Goal: Navigation & Orientation: Find specific page/section

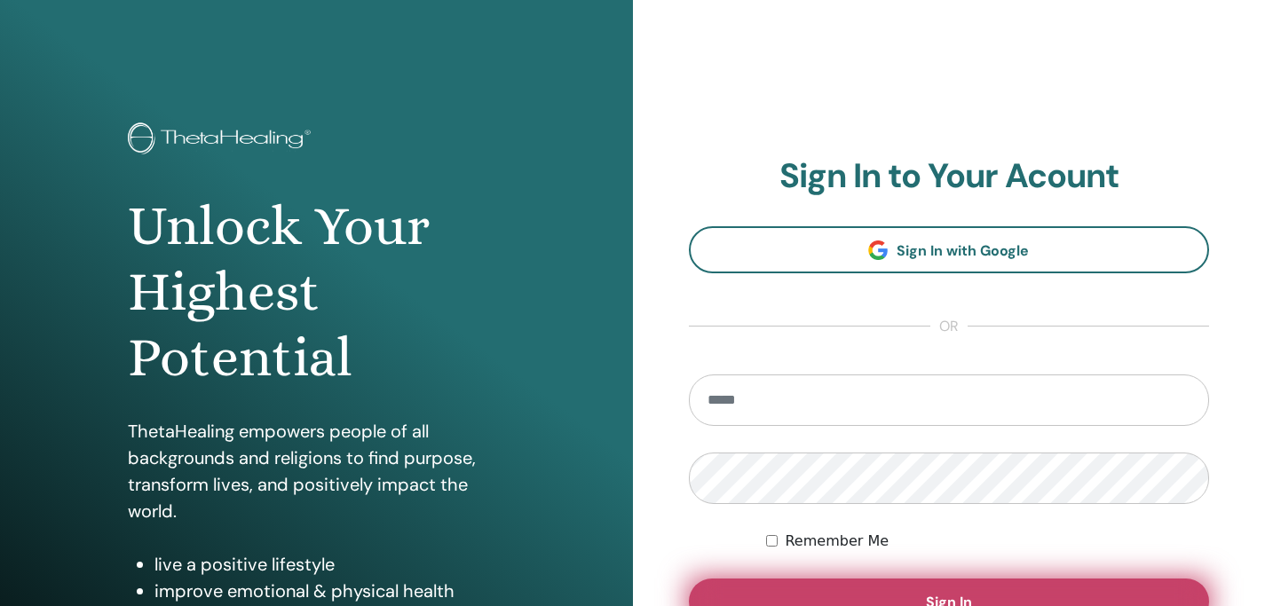
type input "**********"
click at [903, 585] on button "Sign In" at bounding box center [949, 602] width 521 height 46
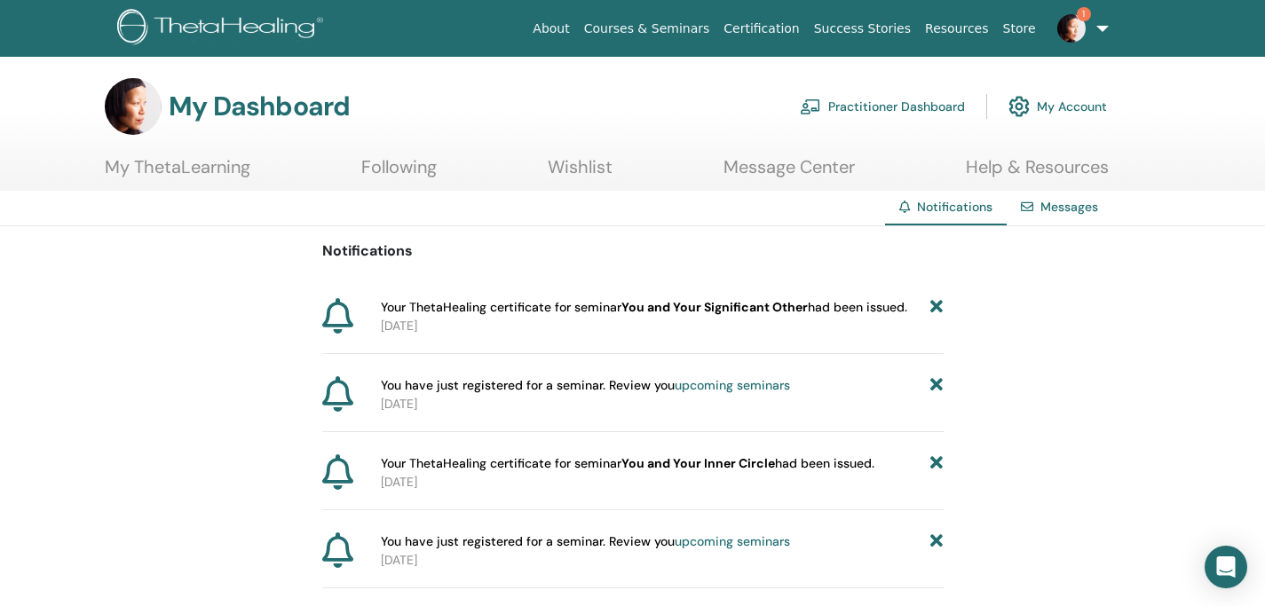
click at [911, 110] on link "Practitioner Dashboard" at bounding box center [882, 106] width 165 height 39
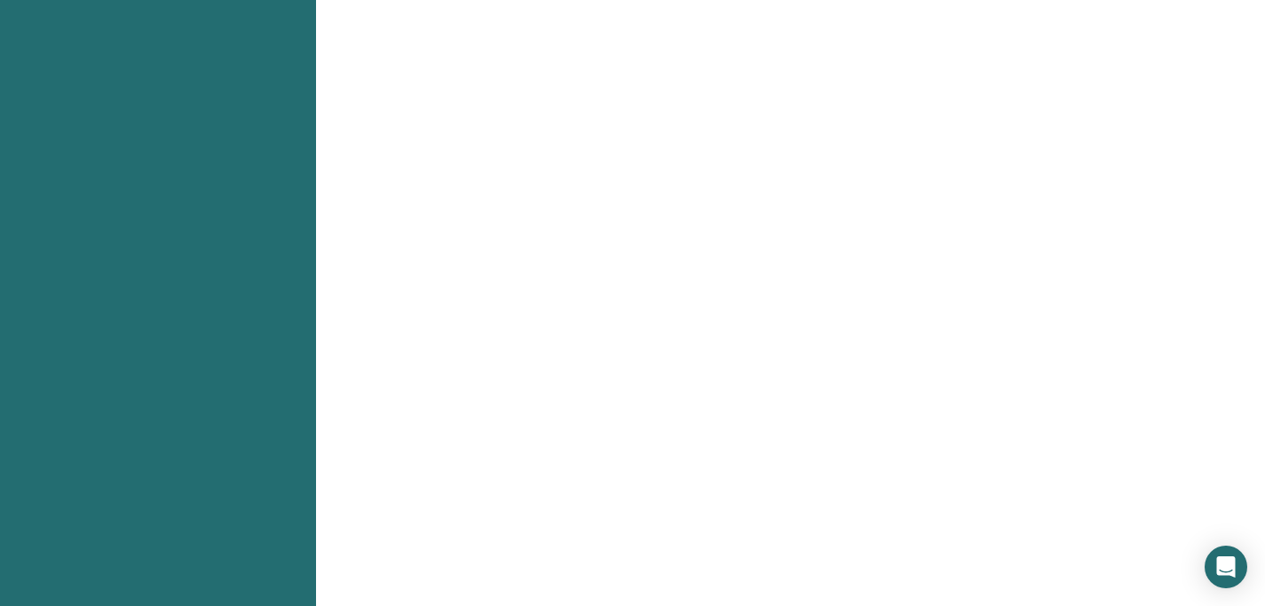
scroll to position [47, 0]
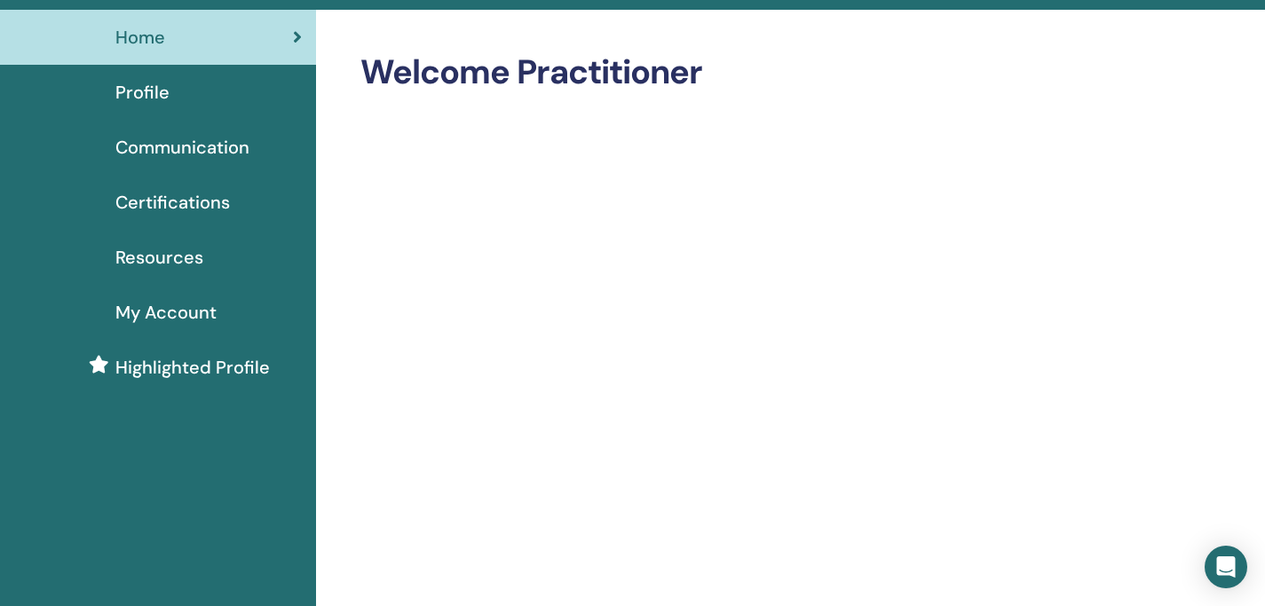
click at [136, 91] on span "Profile" at bounding box center [142, 92] width 54 height 27
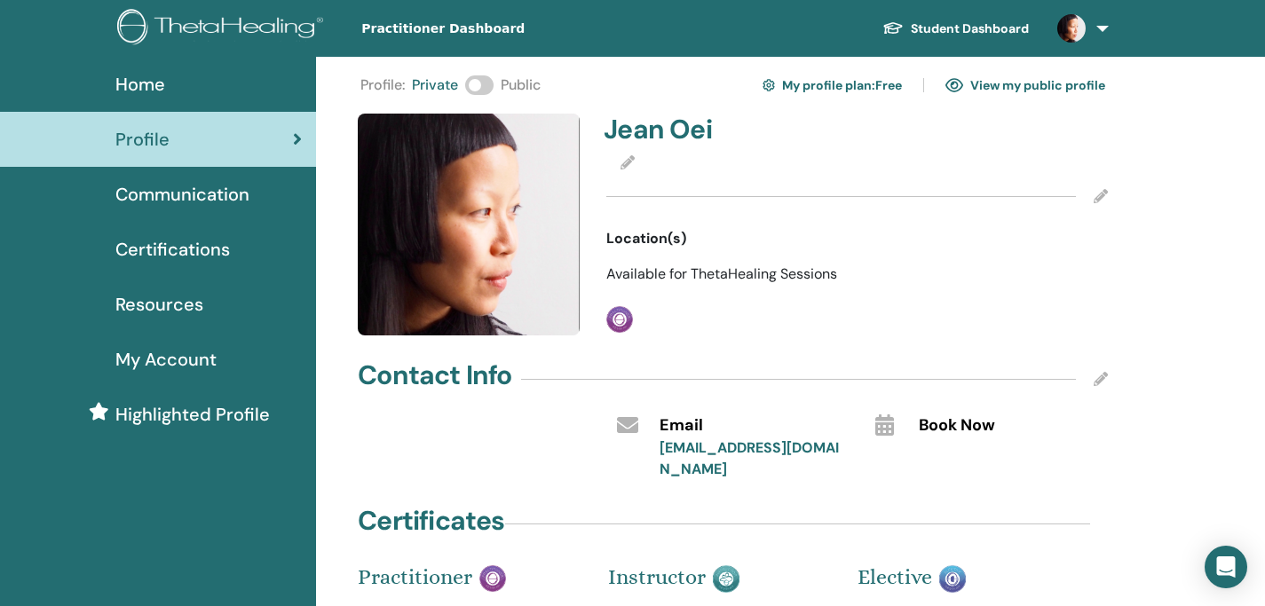
click at [1002, 80] on link "View my public profile" at bounding box center [1025, 85] width 160 height 28
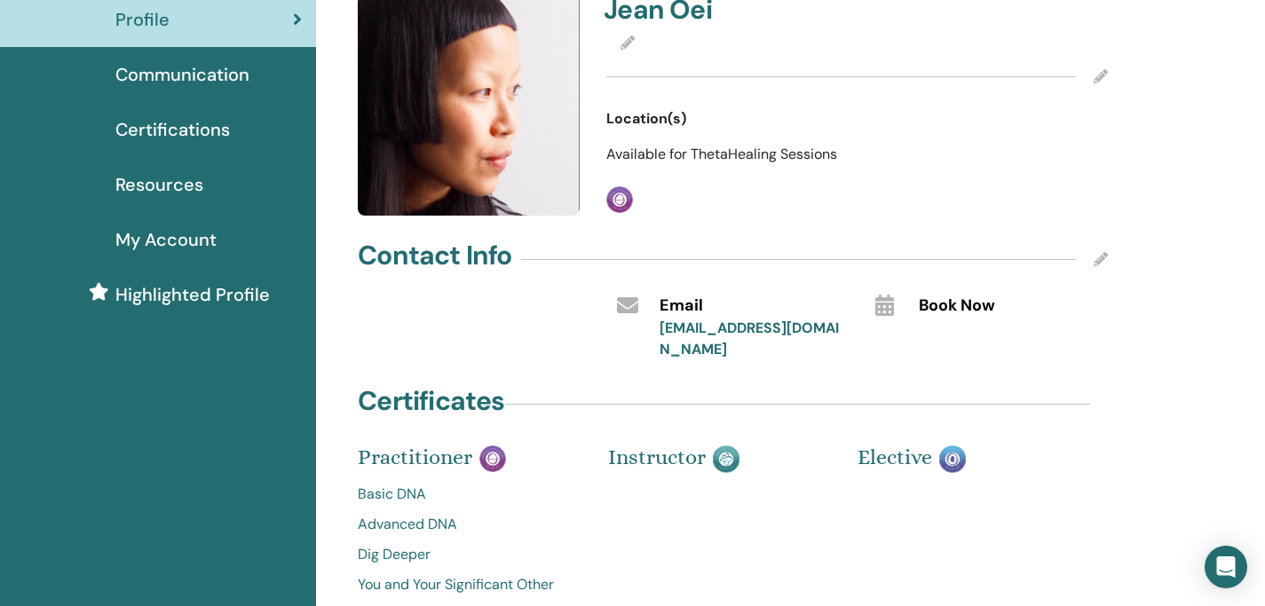
scroll to position [291, 0]
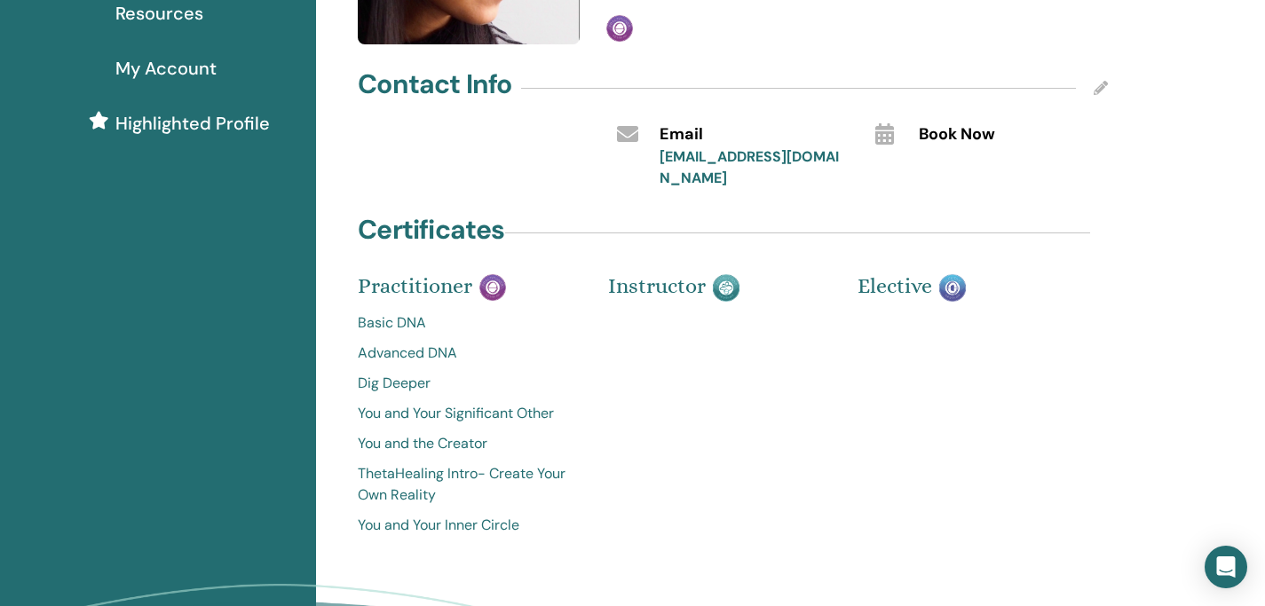
click at [886, 136] on icon at bounding box center [884, 133] width 19 height 21
click at [932, 130] on span "Book Now" at bounding box center [956, 134] width 76 height 23
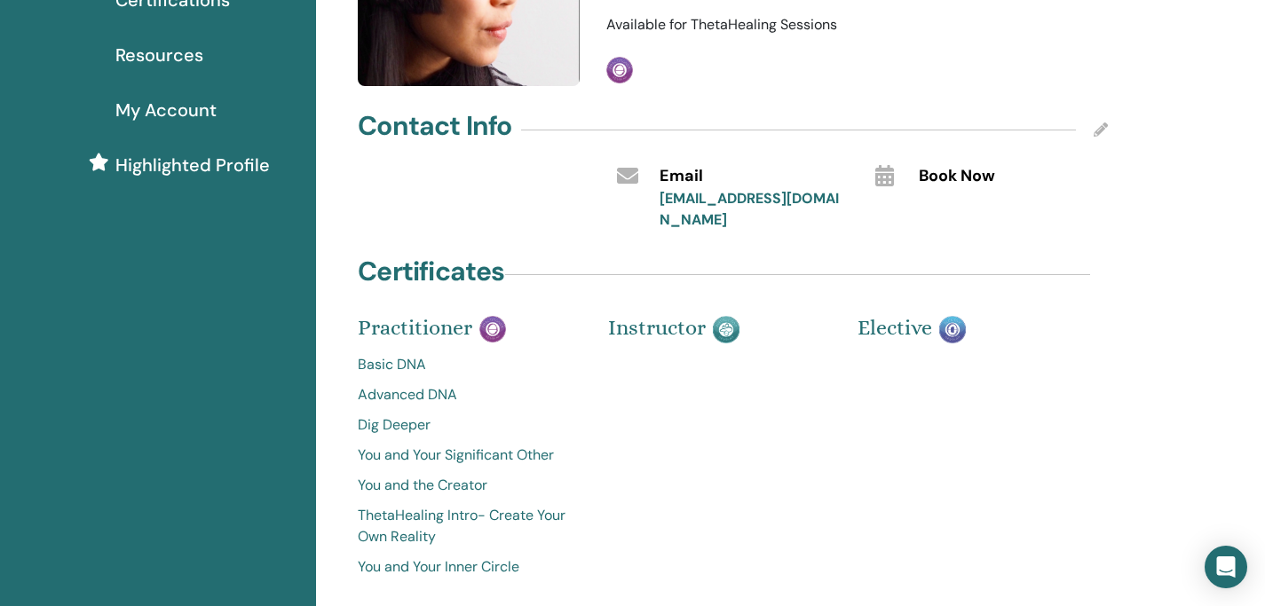
scroll to position [0, 0]
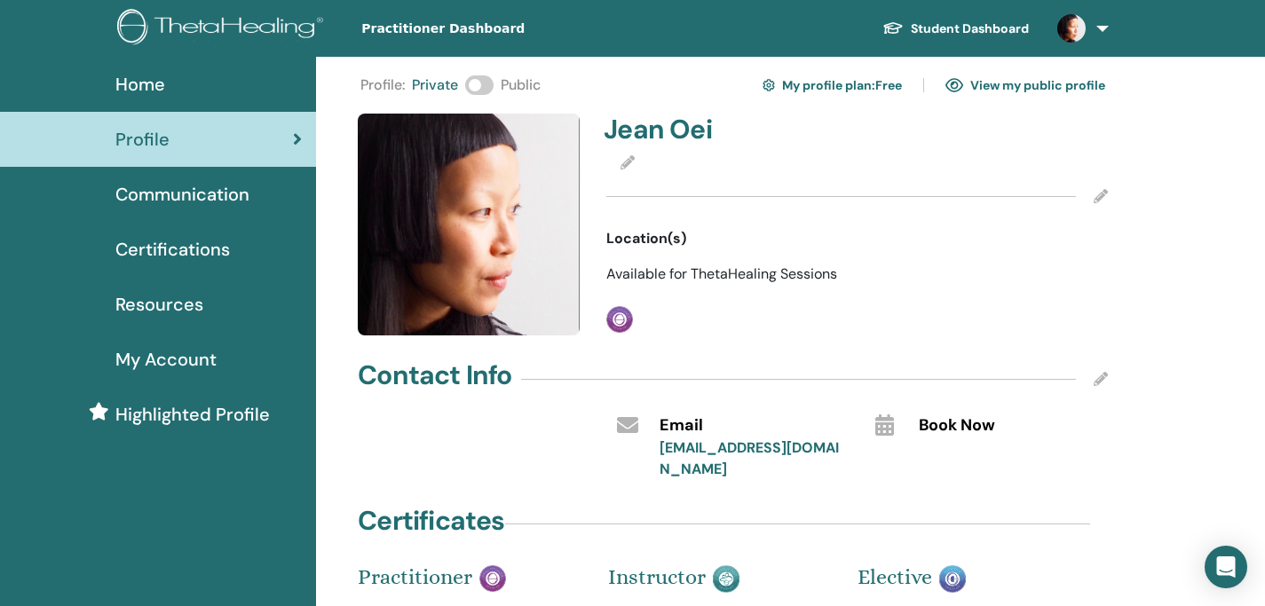
click at [842, 82] on link "My profile plan : Free" at bounding box center [831, 85] width 139 height 28
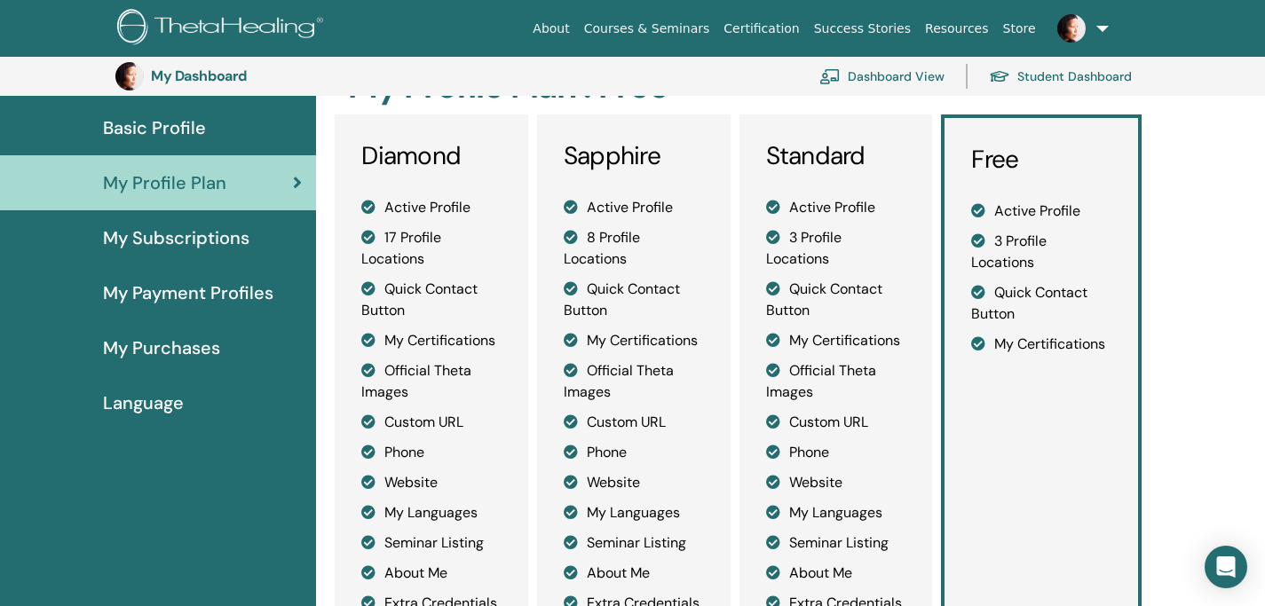
scroll to position [65, 0]
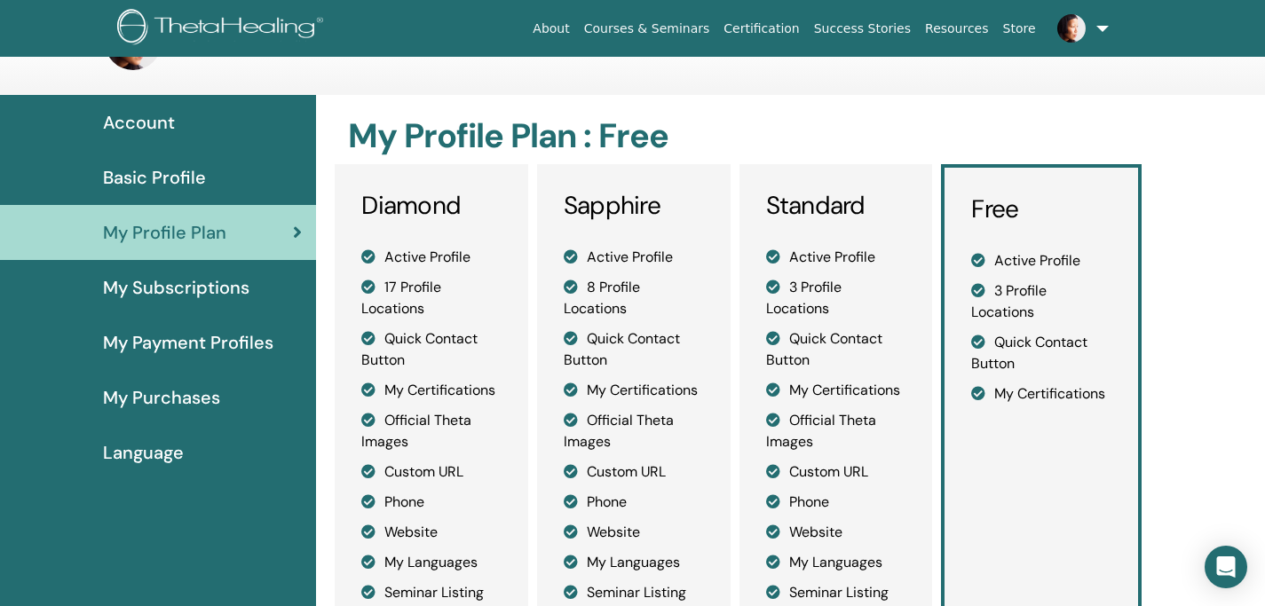
click at [171, 183] on span "Basic Profile" at bounding box center [154, 177] width 103 height 27
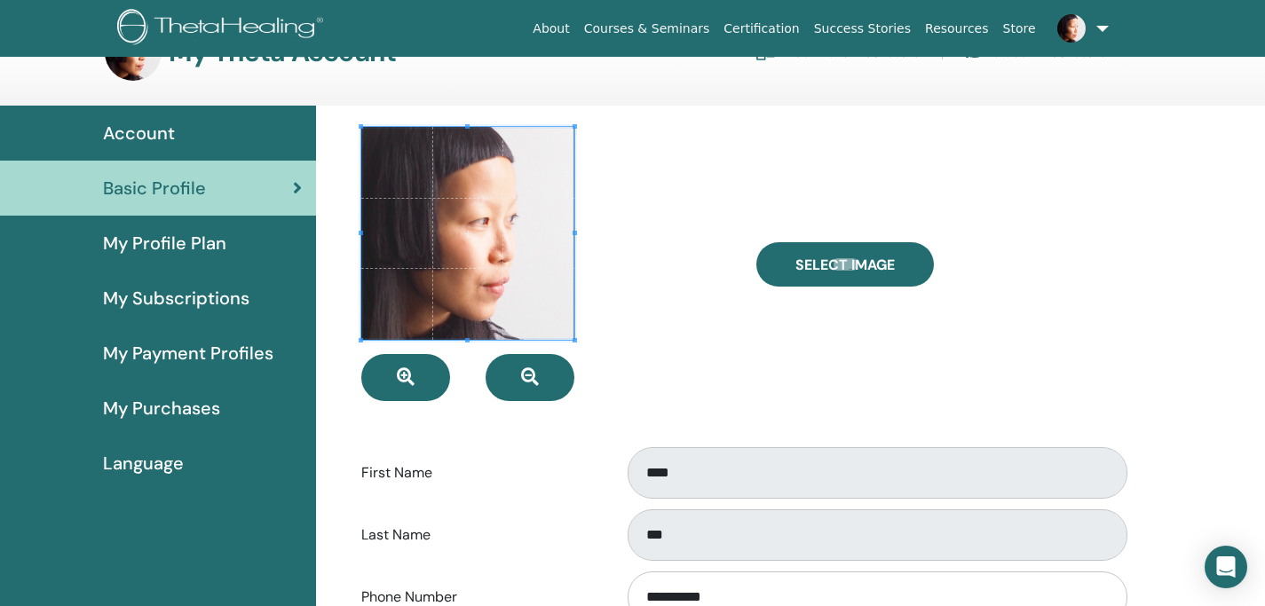
scroll to position [59, 0]
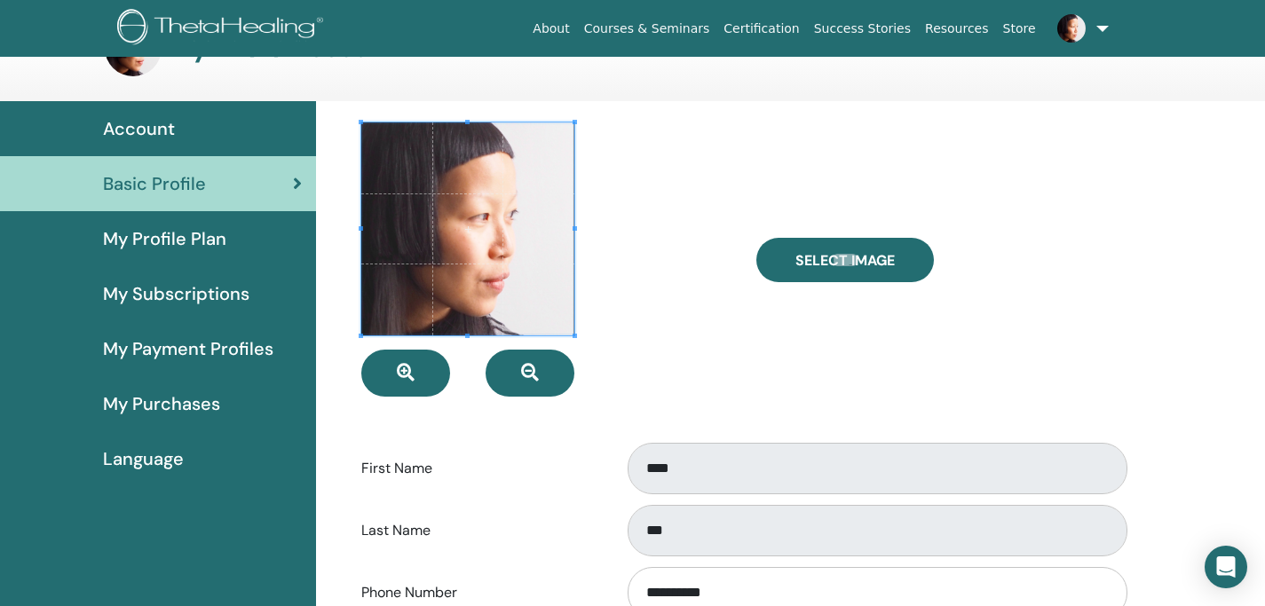
click at [155, 459] on span "Language" at bounding box center [143, 458] width 81 height 27
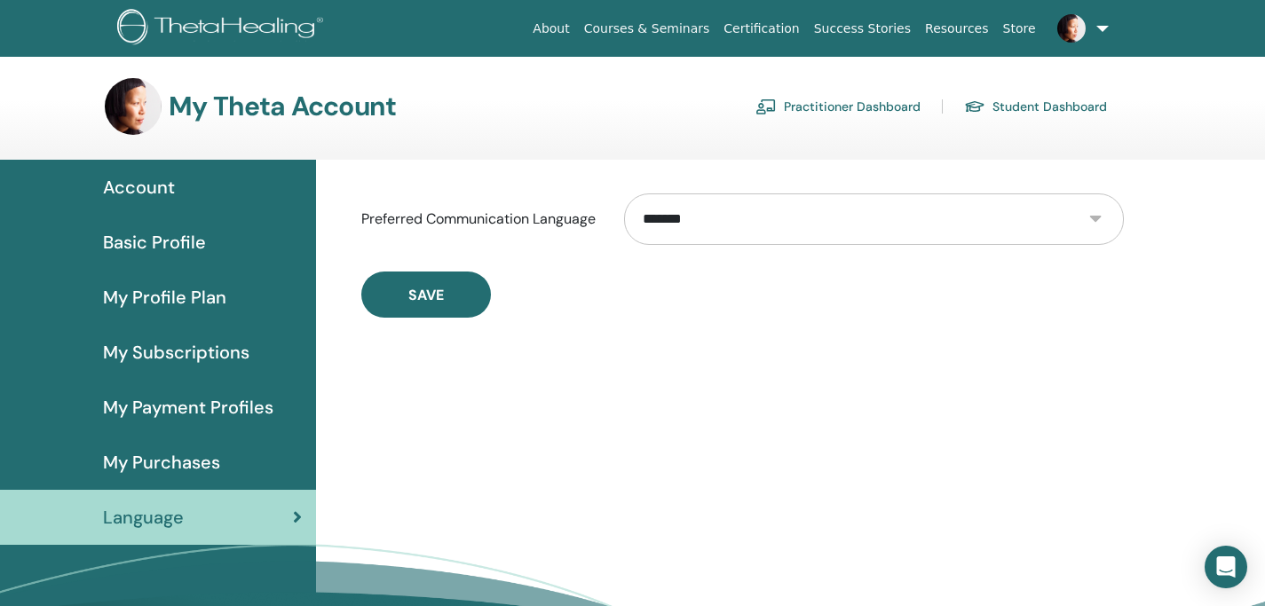
click at [1066, 30] on img at bounding box center [1071, 28] width 28 height 28
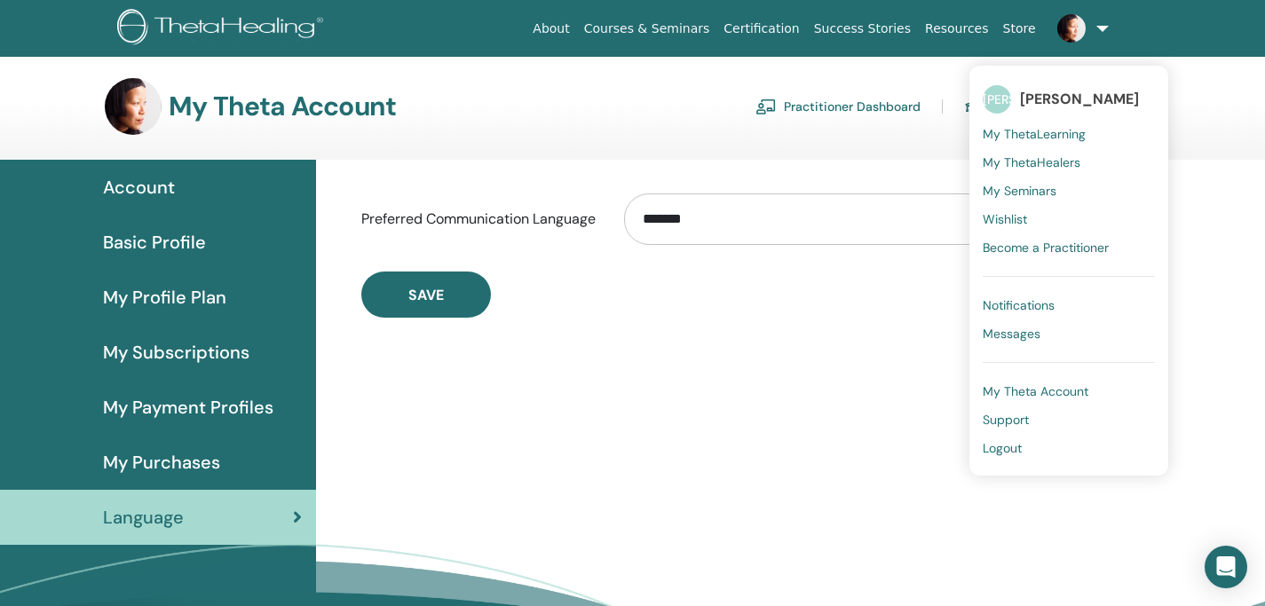
click at [1070, 157] on span "My ThetaHealers" at bounding box center [1031, 162] width 98 height 16
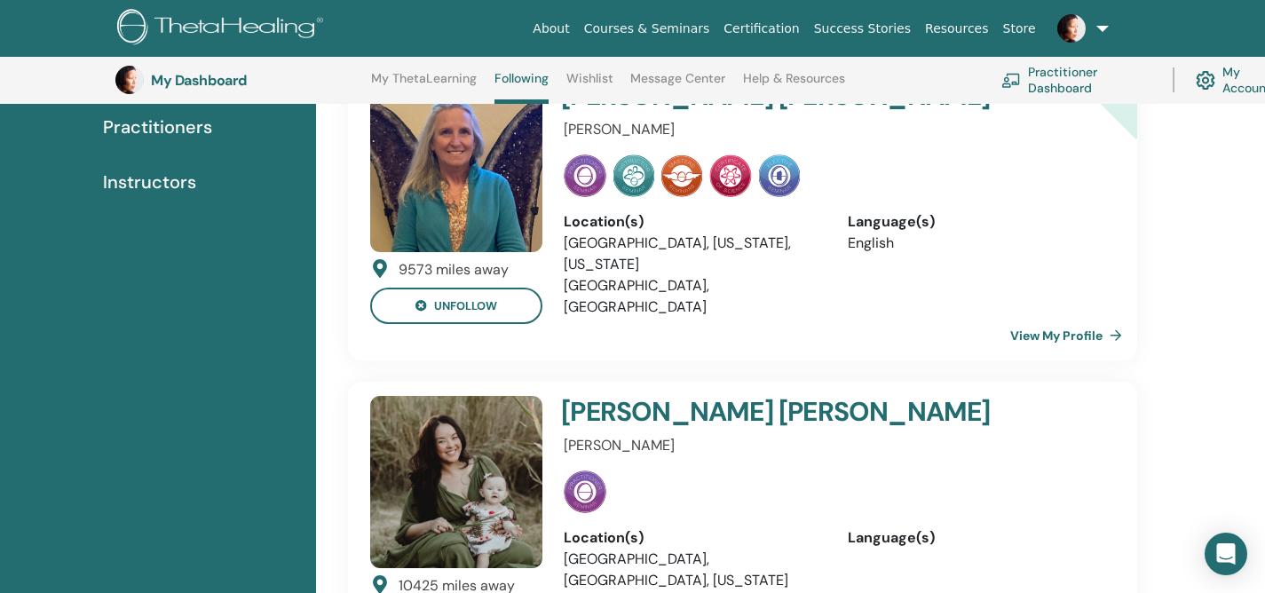
scroll to position [159, 0]
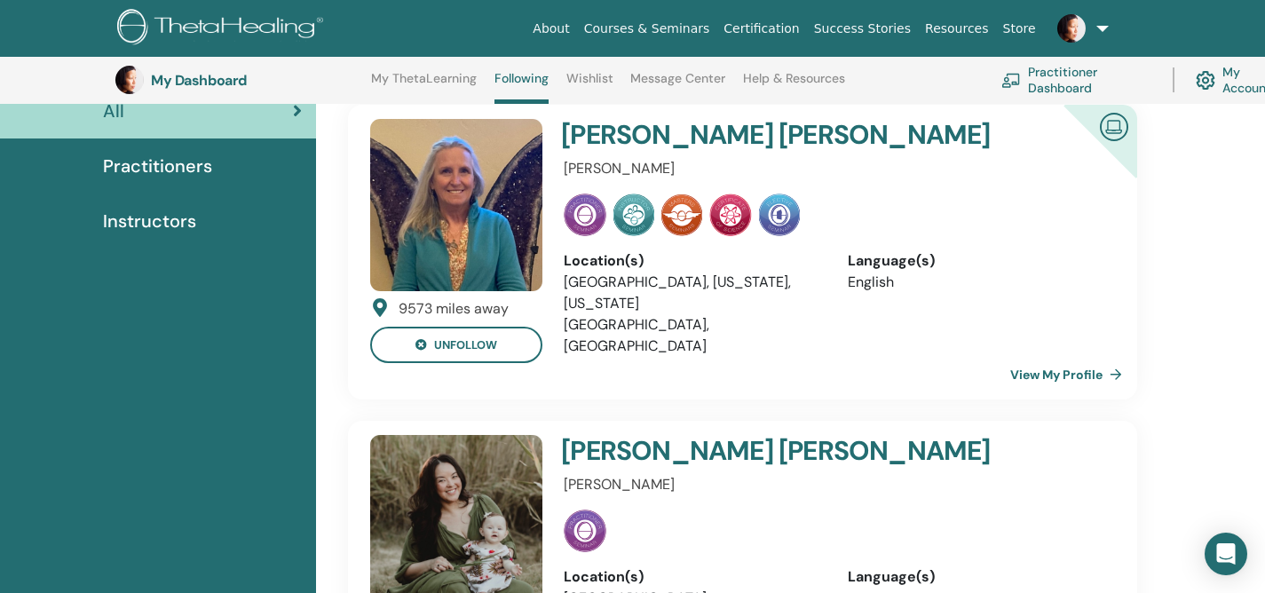
click at [180, 154] on span "Practitioners" at bounding box center [157, 166] width 109 height 27
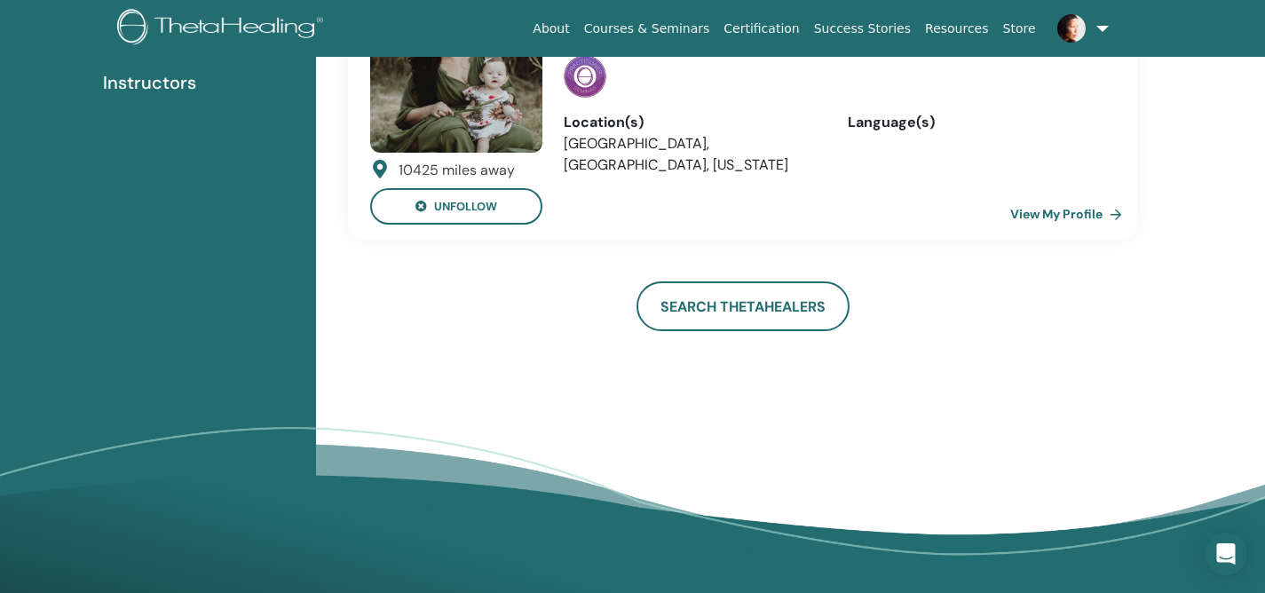
scroll to position [291, 0]
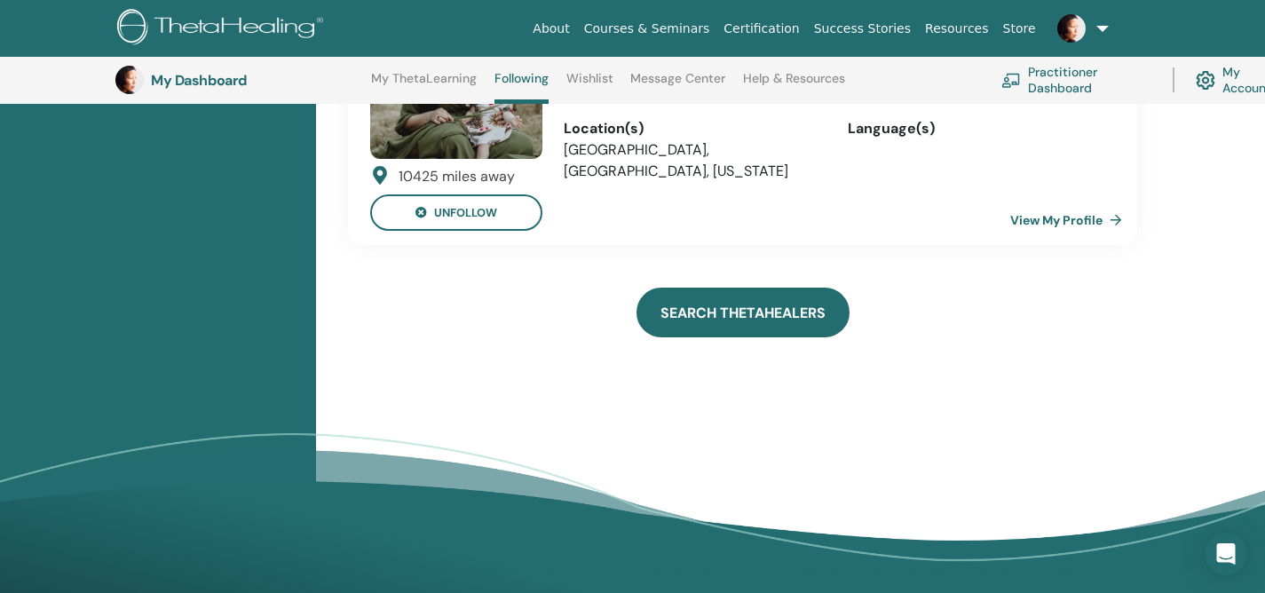
click at [765, 318] on link "Search ThetaHealers" at bounding box center [742, 313] width 213 height 50
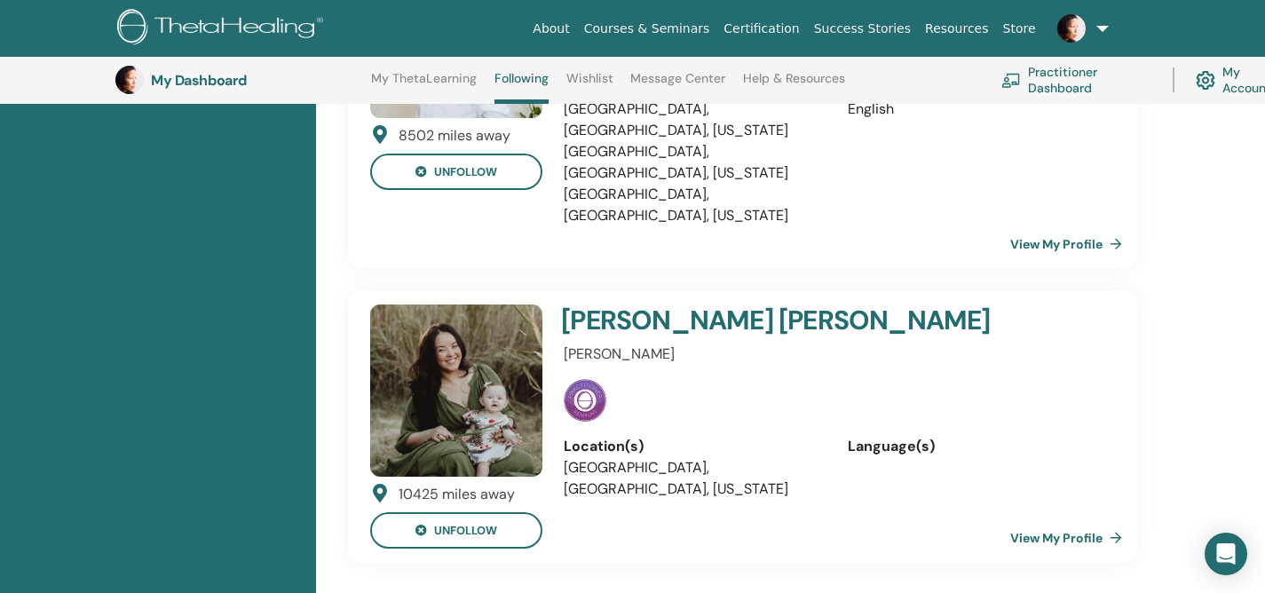
scroll to position [762, 0]
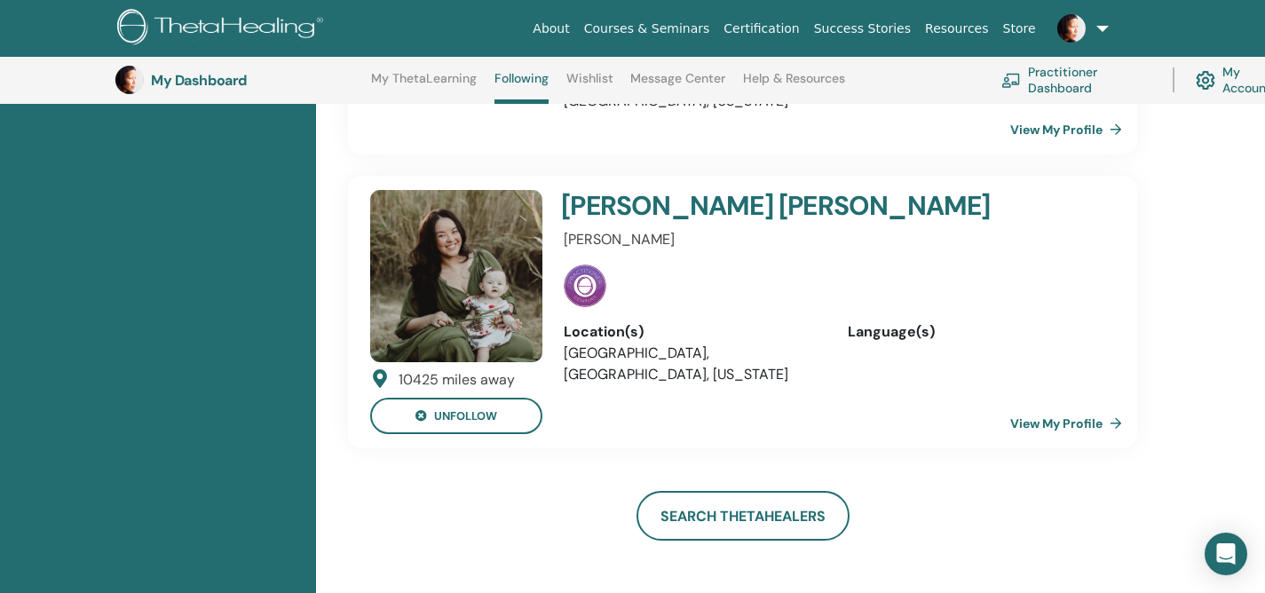
click at [1066, 406] on link "View My Profile" at bounding box center [1069, 423] width 119 height 35
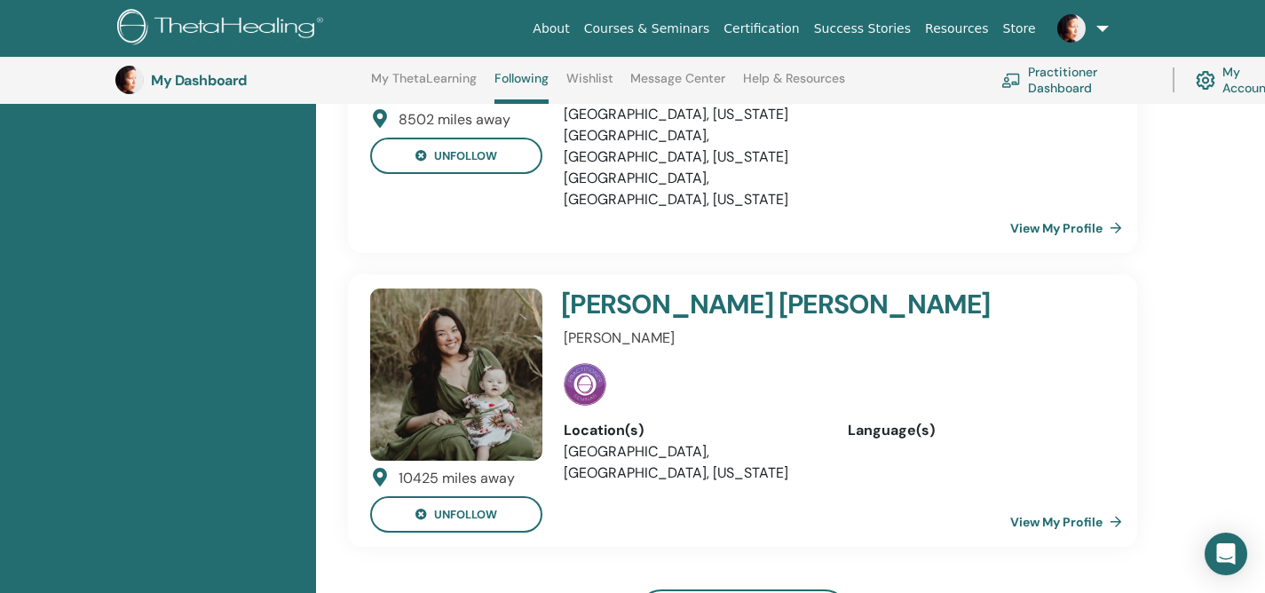
scroll to position [532, 0]
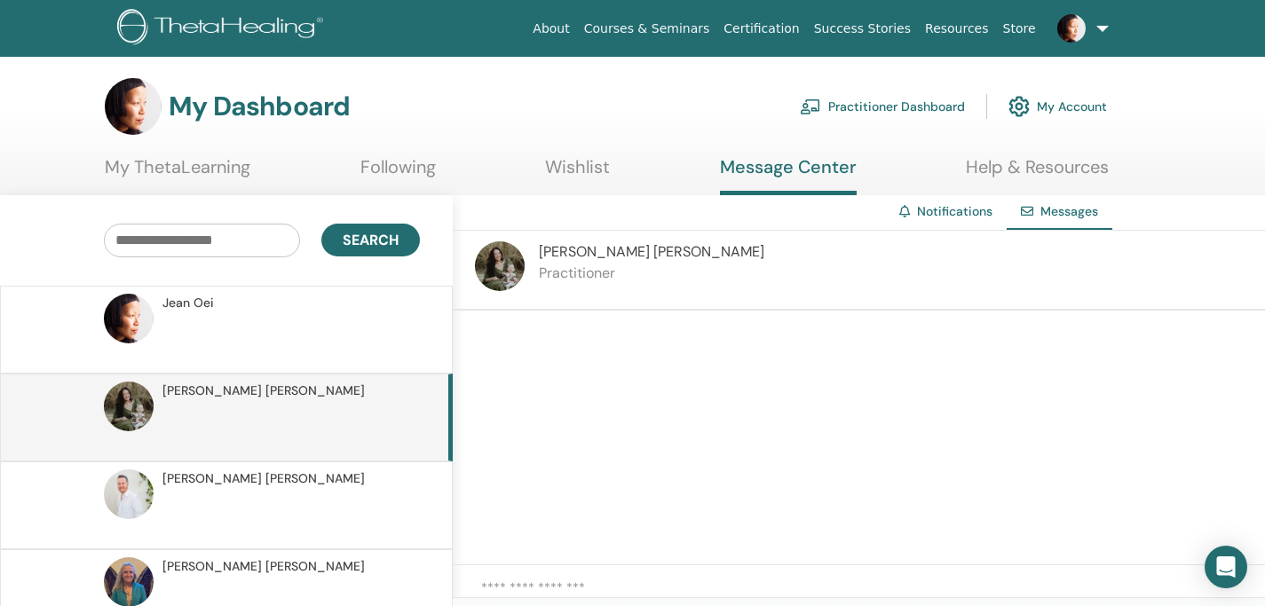
click at [211, 178] on link "My ThetaLearning" at bounding box center [178, 173] width 146 height 35
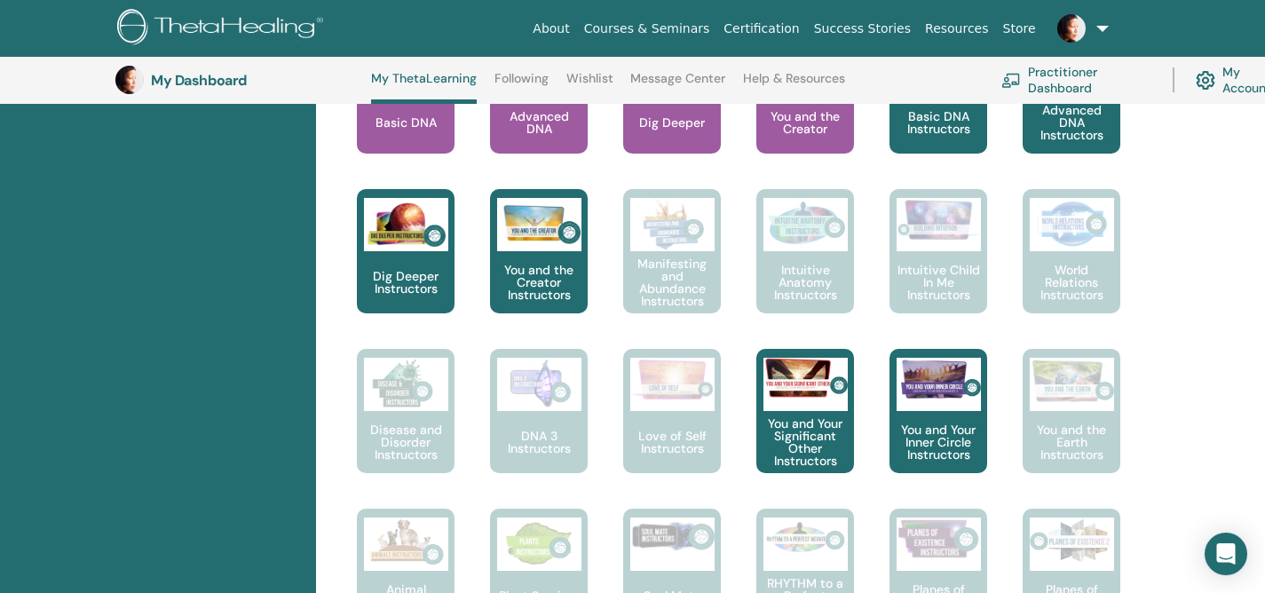
scroll to position [730, 0]
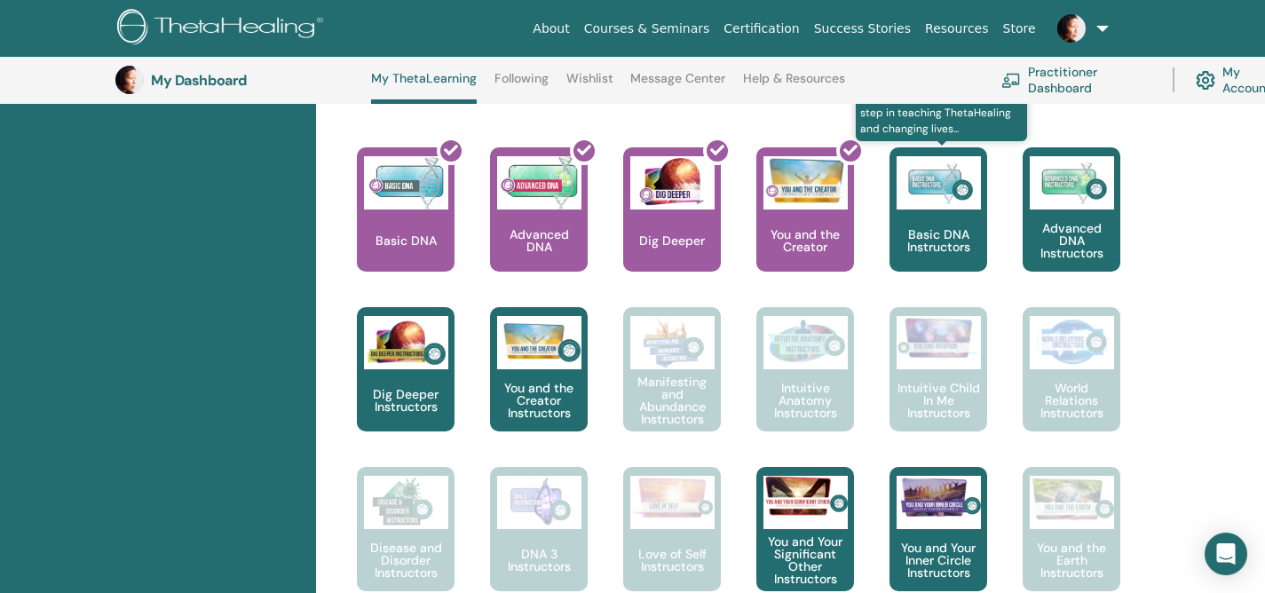
click at [949, 217] on div "Basic DNA Instructors" at bounding box center [938, 209] width 98 height 124
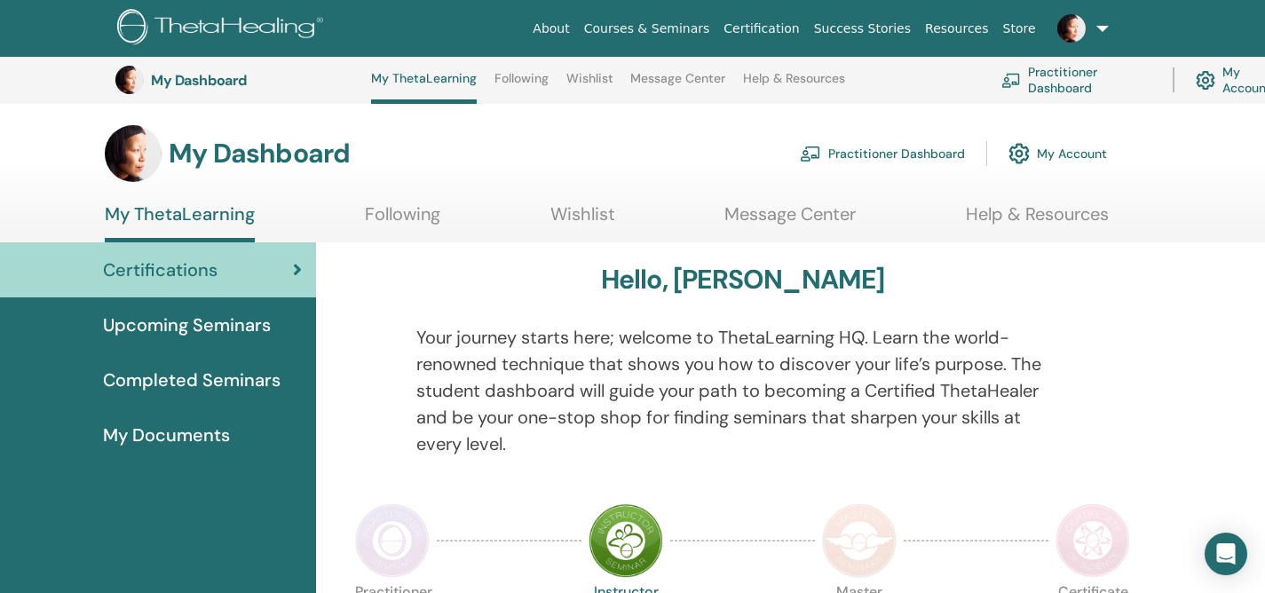
scroll to position [730, 0]
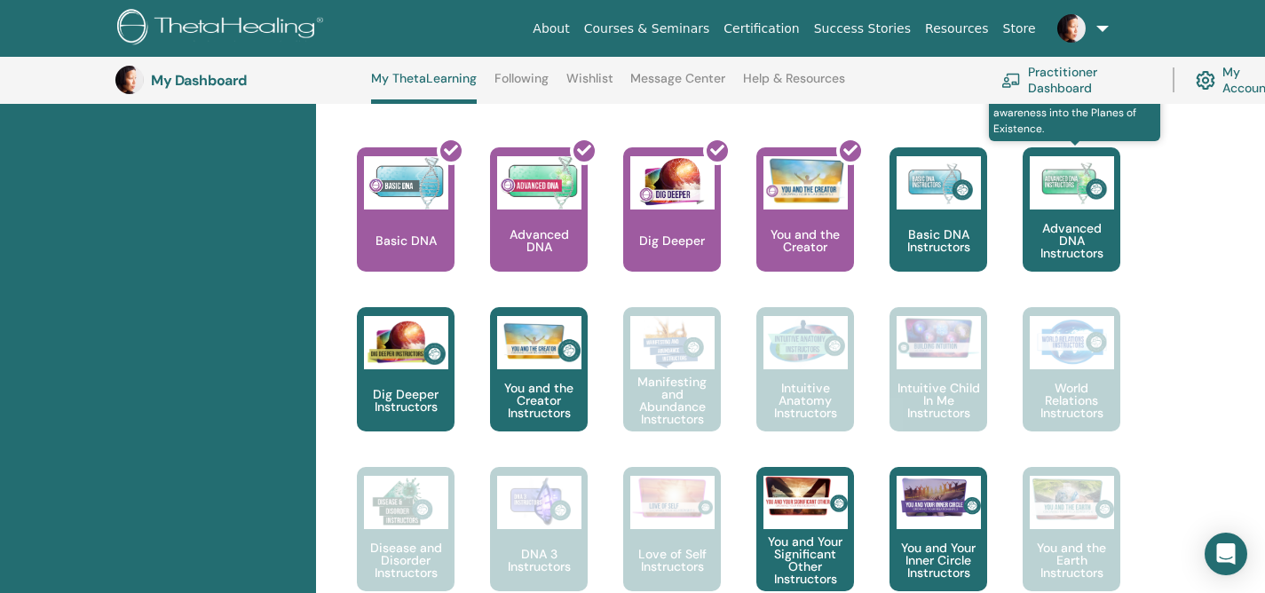
click at [1069, 245] on p "Advanced DNA Instructors" at bounding box center [1071, 240] width 98 height 37
